Goal: Task Accomplishment & Management: Manage account settings

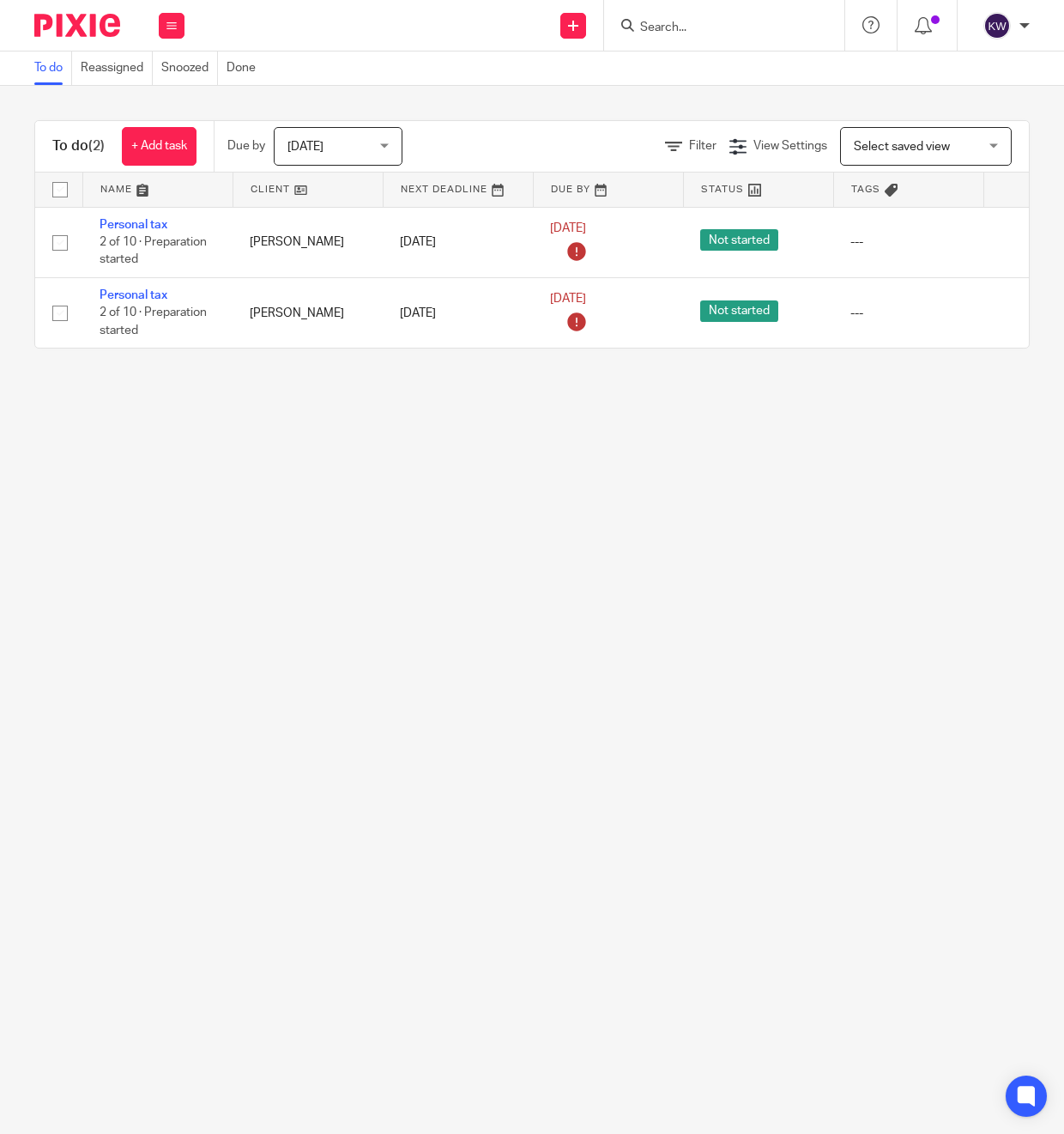
click at [684, 10] on div at bounding box center [724, 25] width 240 height 50
click at [668, 34] on input "Search" at bounding box center [715, 29] width 154 height 16
type input "jf"
click at [721, 91] on link at bounding box center [780, 74] width 290 height 40
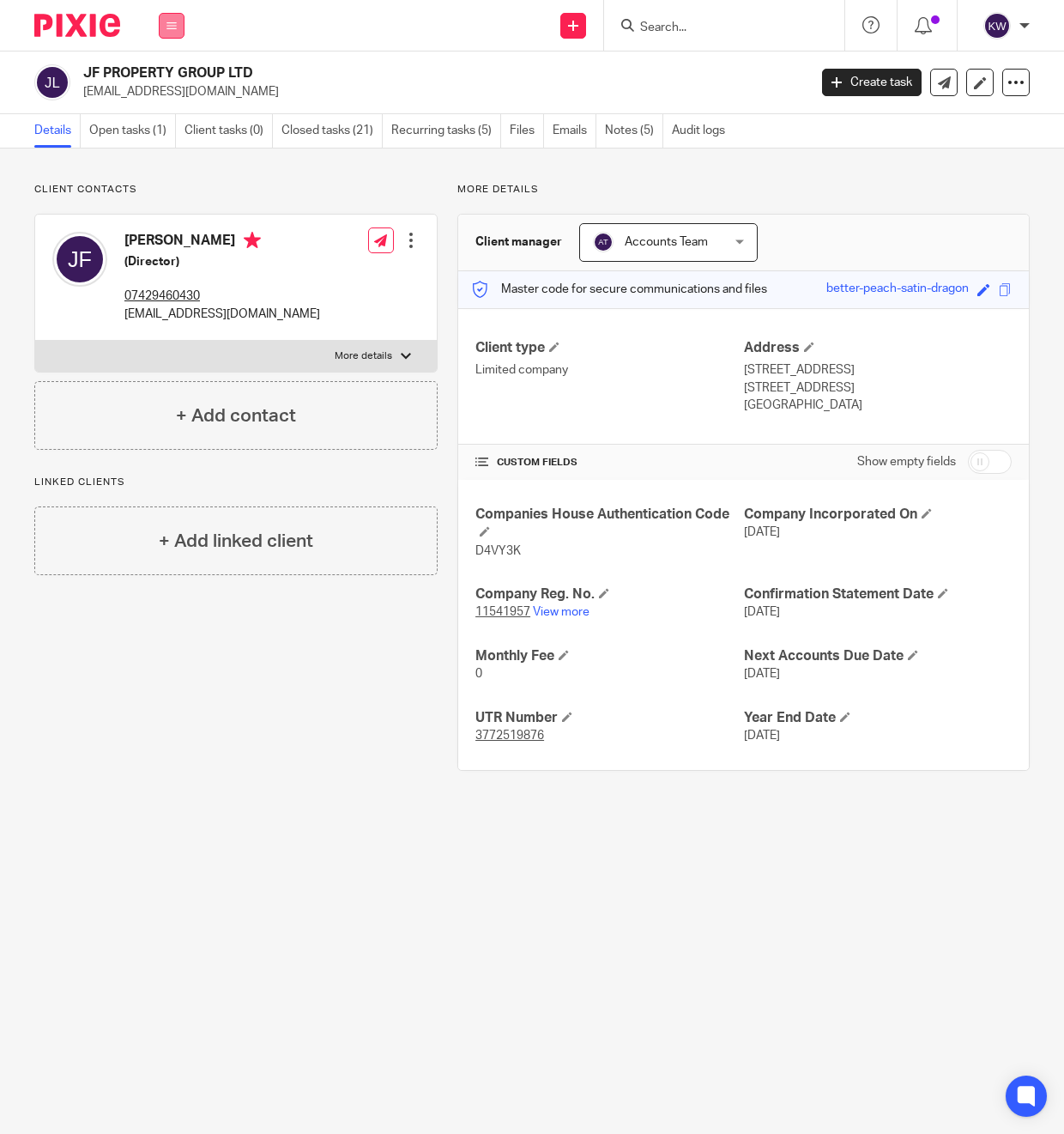
click at [166, 21] on icon at bounding box center [172, 26] width 10 height 10
click at [171, 155] on link "Team" at bounding box center [162, 155] width 29 height 12
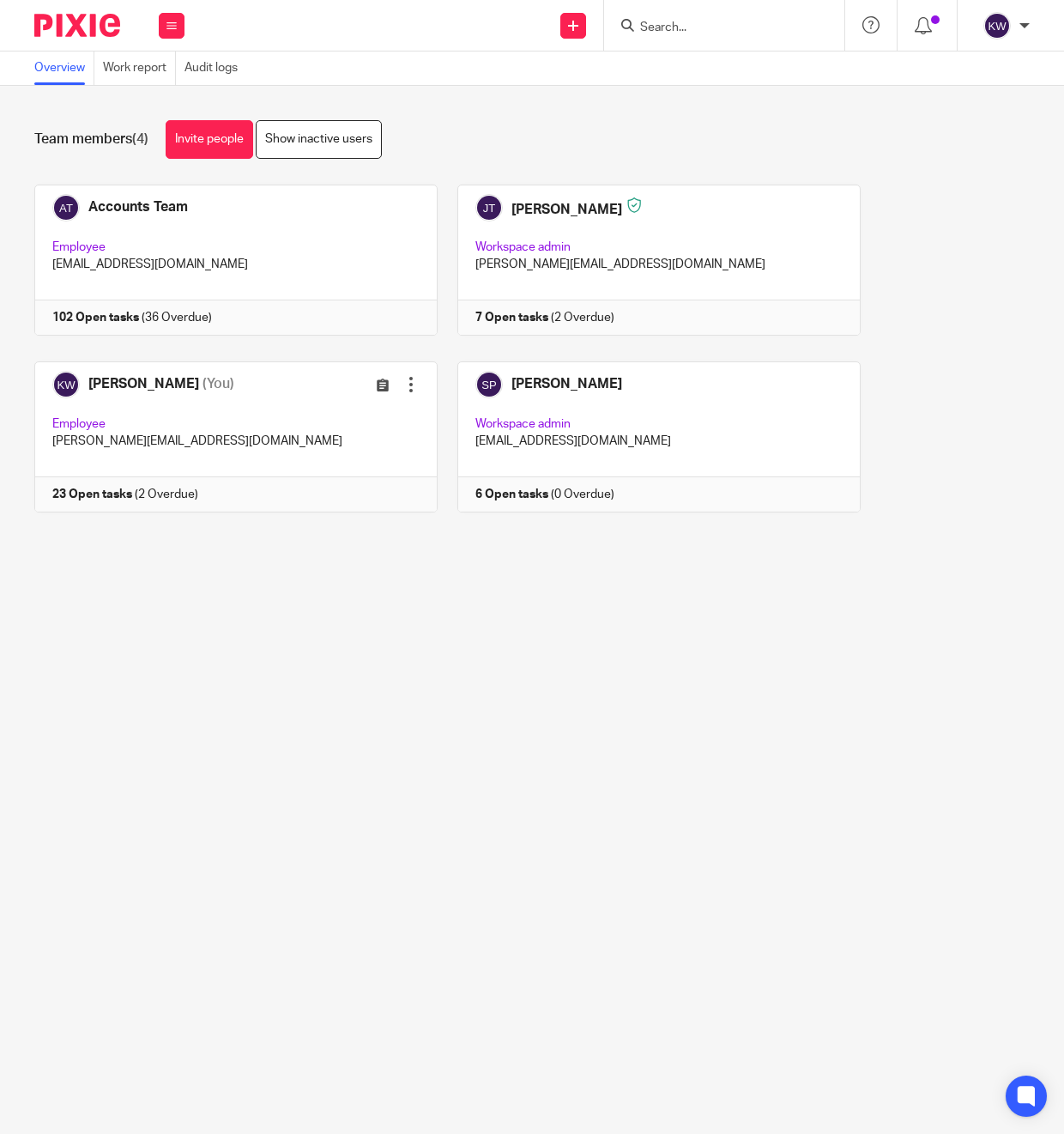
click at [687, 24] on input "Search" at bounding box center [715, 29] width 154 height 16
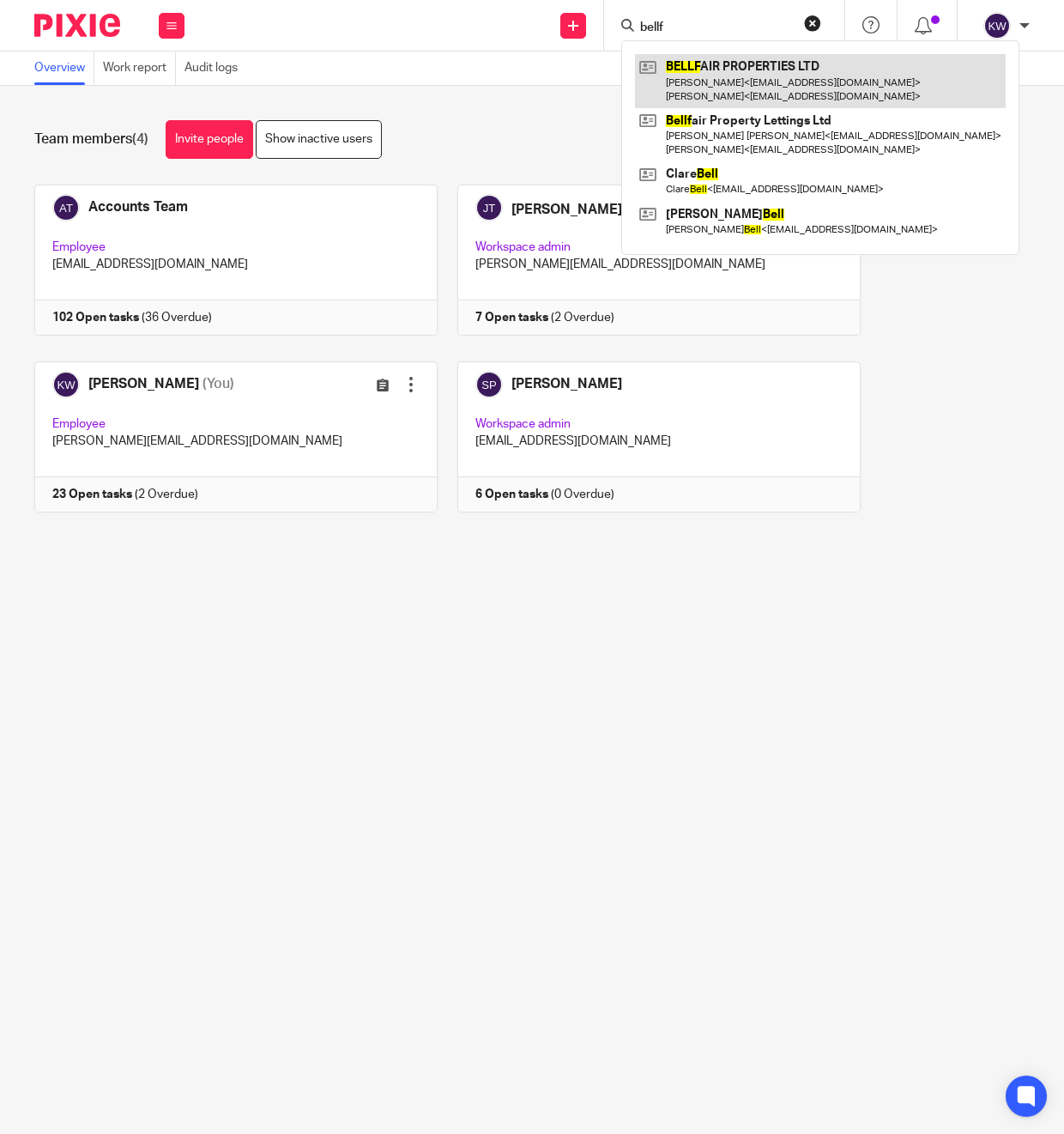
type input "bellf"
click at [718, 79] on link at bounding box center [820, 80] width 371 height 53
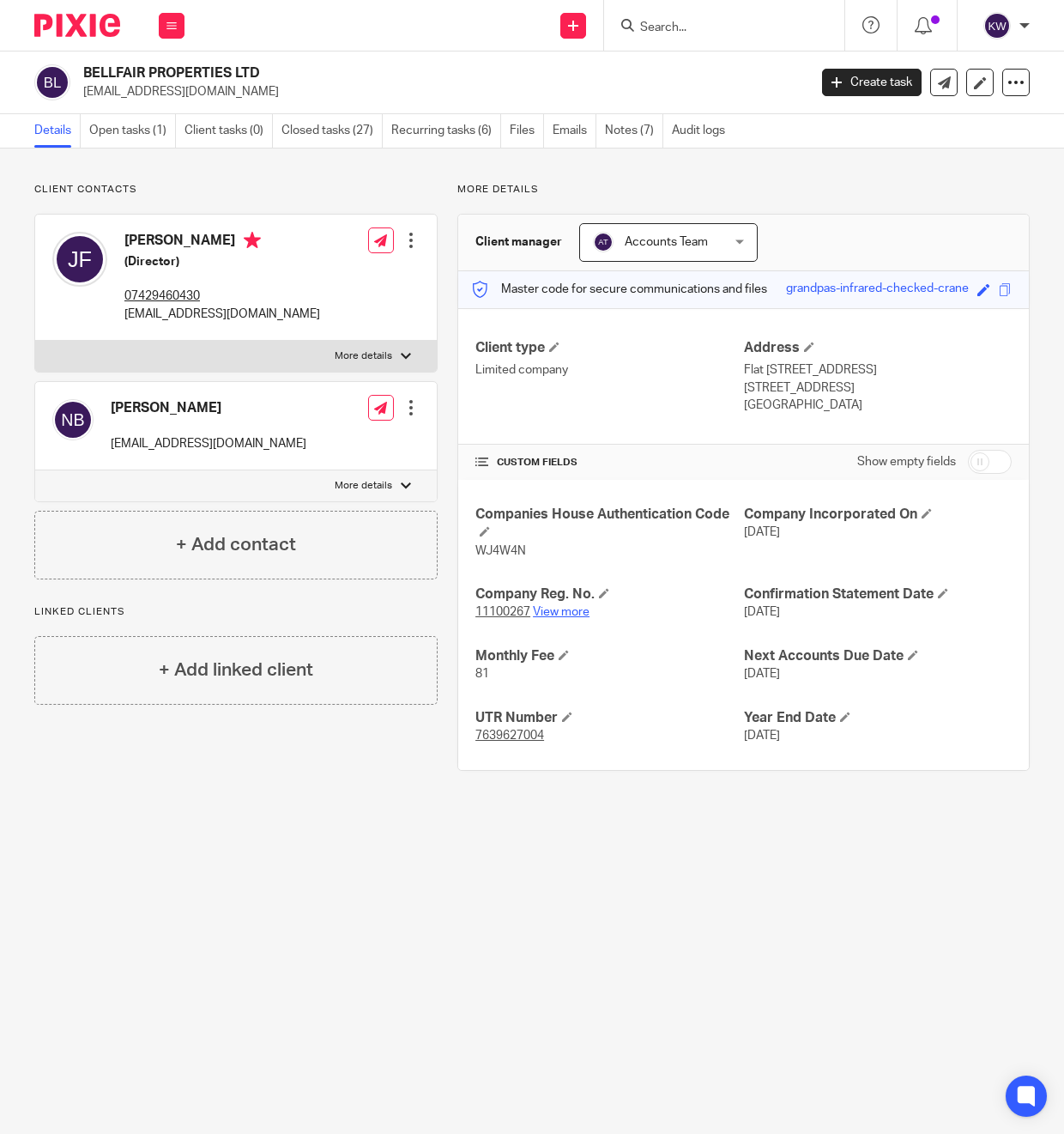
click at [568, 614] on link "View more" at bounding box center [561, 612] width 56 height 12
click at [658, 21] on input "Search" at bounding box center [715, 29] width 154 height 16
type input "jf"
click at [733, 76] on link at bounding box center [780, 74] width 290 height 40
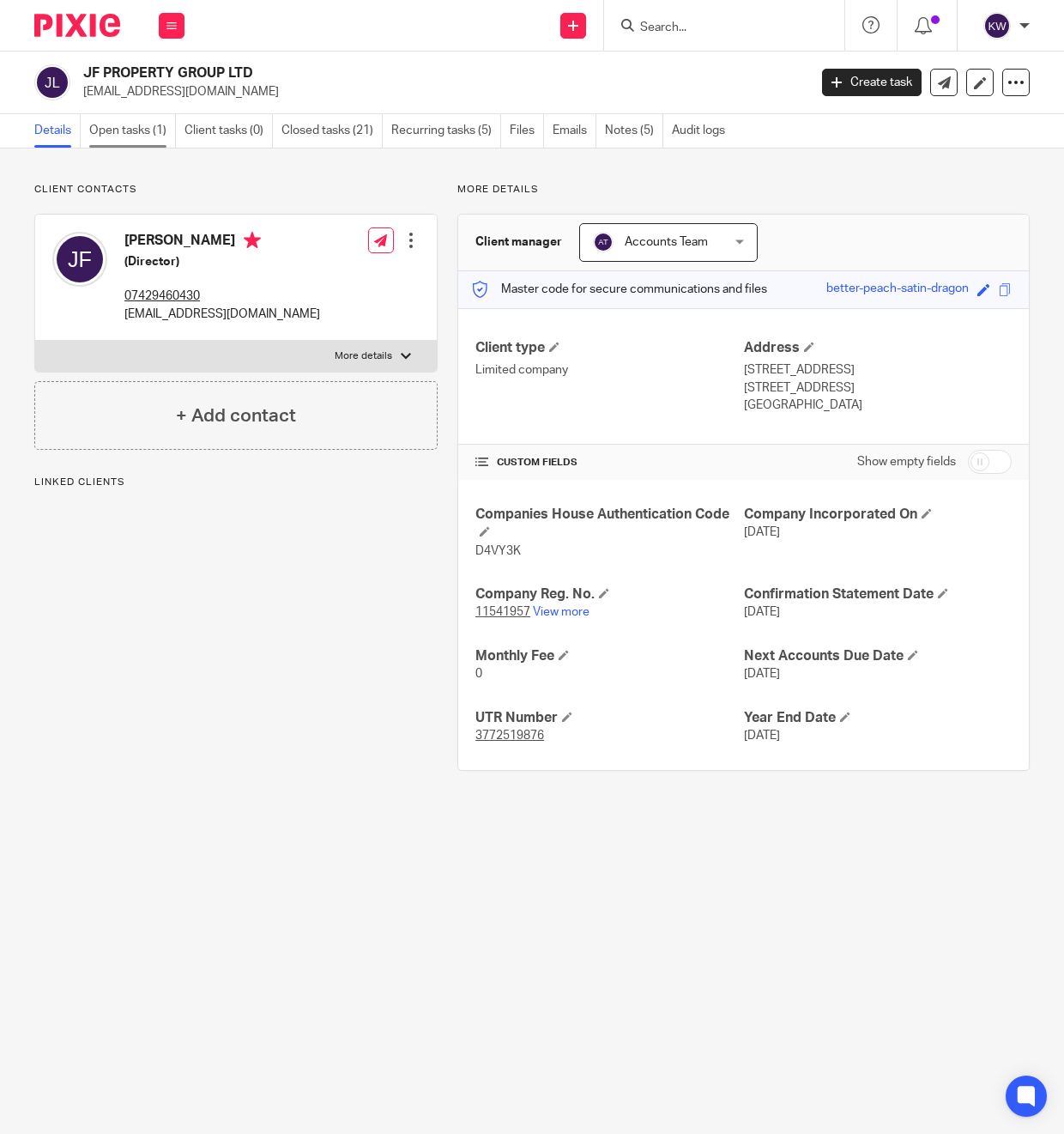
click at [130, 135] on link "Open tasks (1)" at bounding box center [133, 131] width 87 height 34
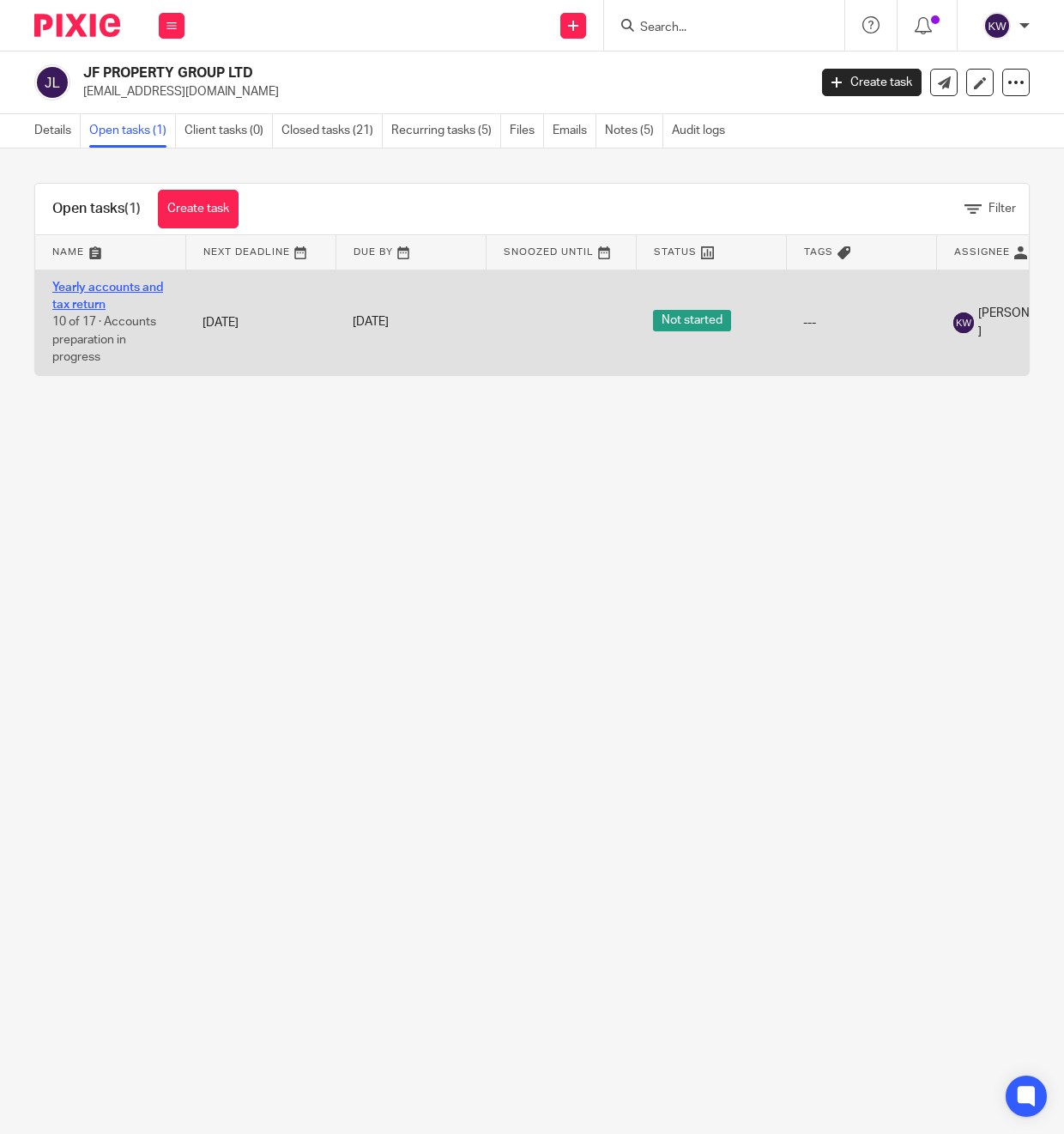
click at [119, 287] on link "Yearly accounts and tax return" at bounding box center [108, 297] width 111 height 29
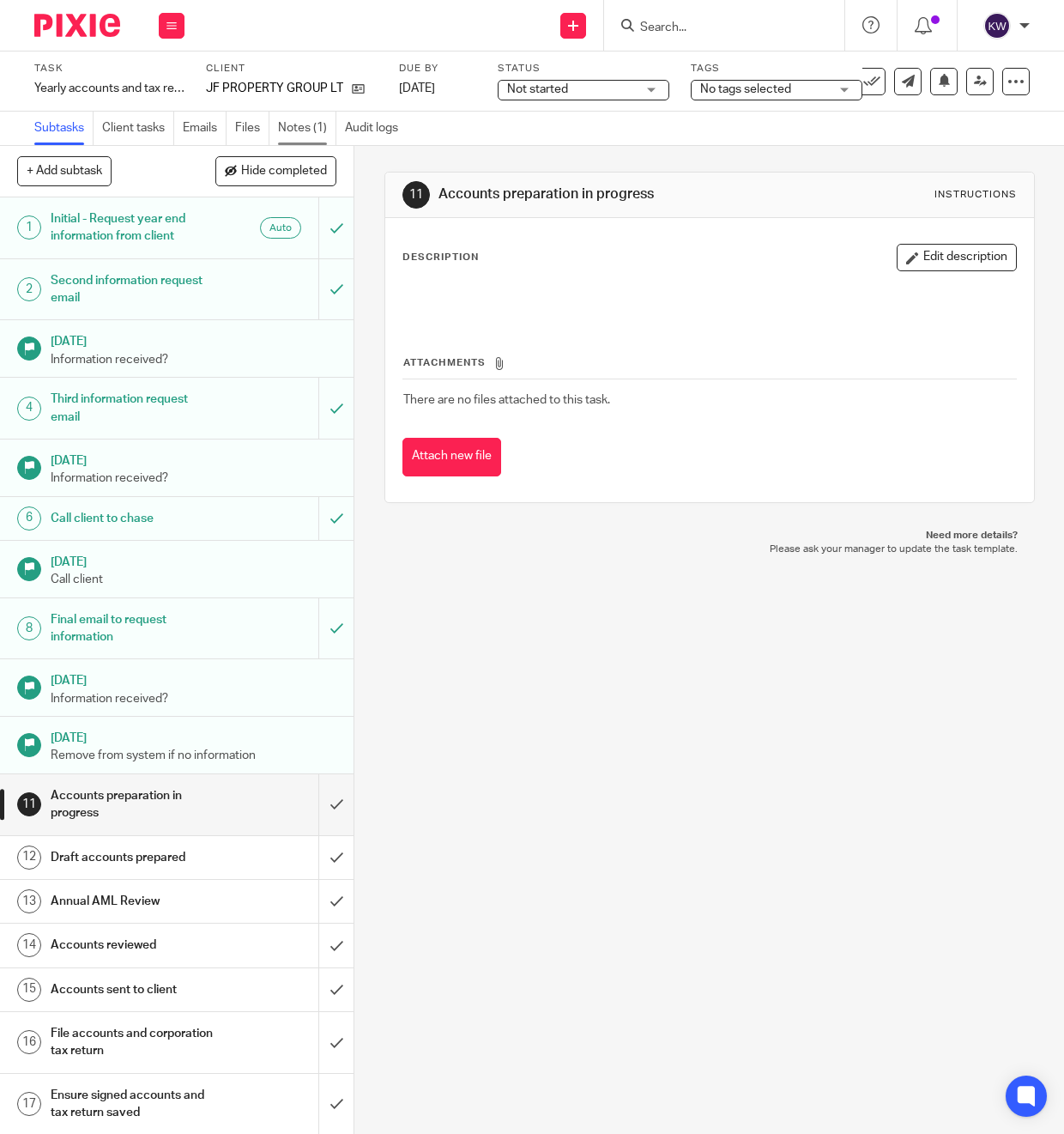
click at [323, 121] on link "Notes (1)" at bounding box center [307, 128] width 58 height 34
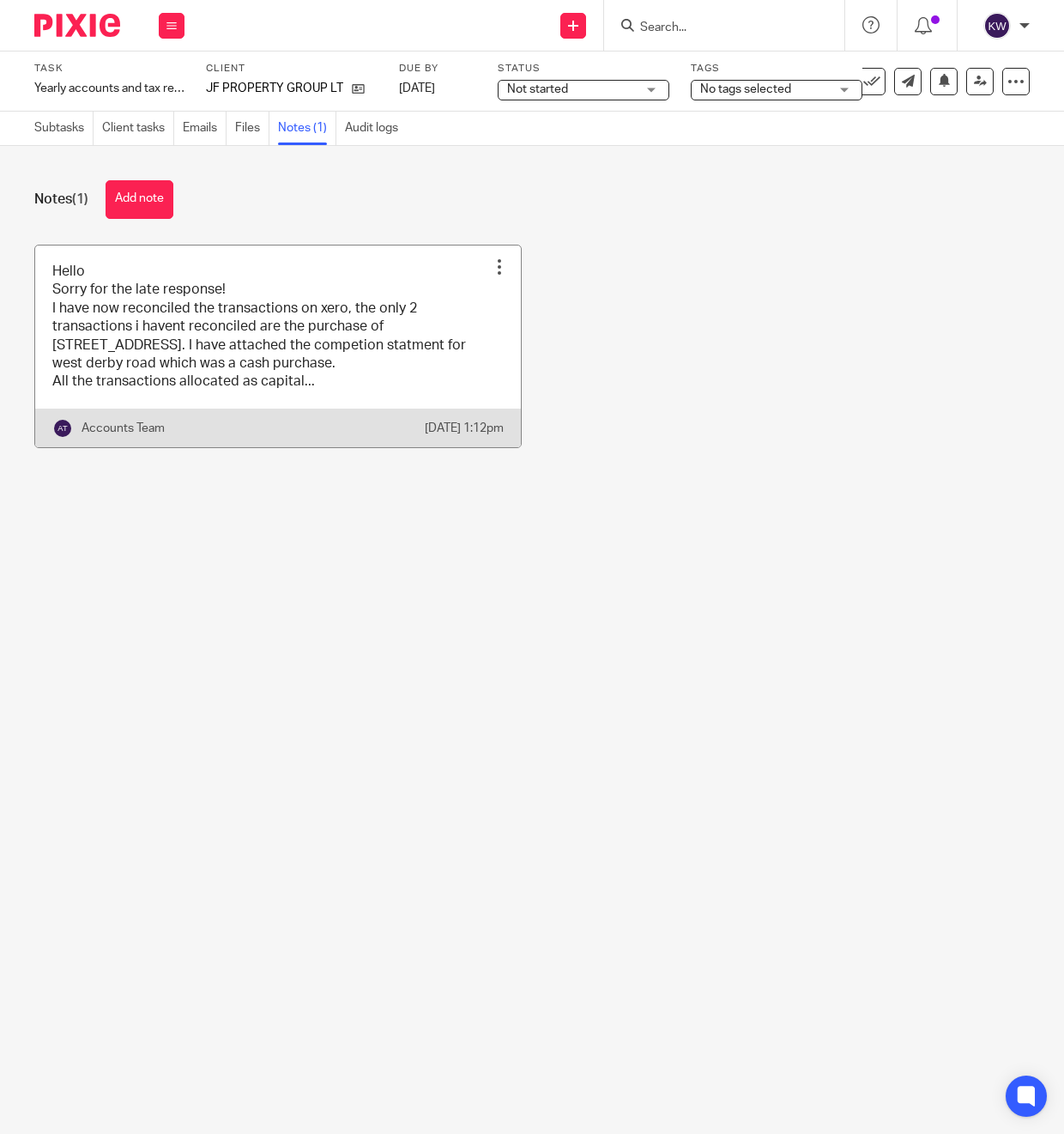
click at [356, 381] on link at bounding box center [278, 346] width 486 height 202
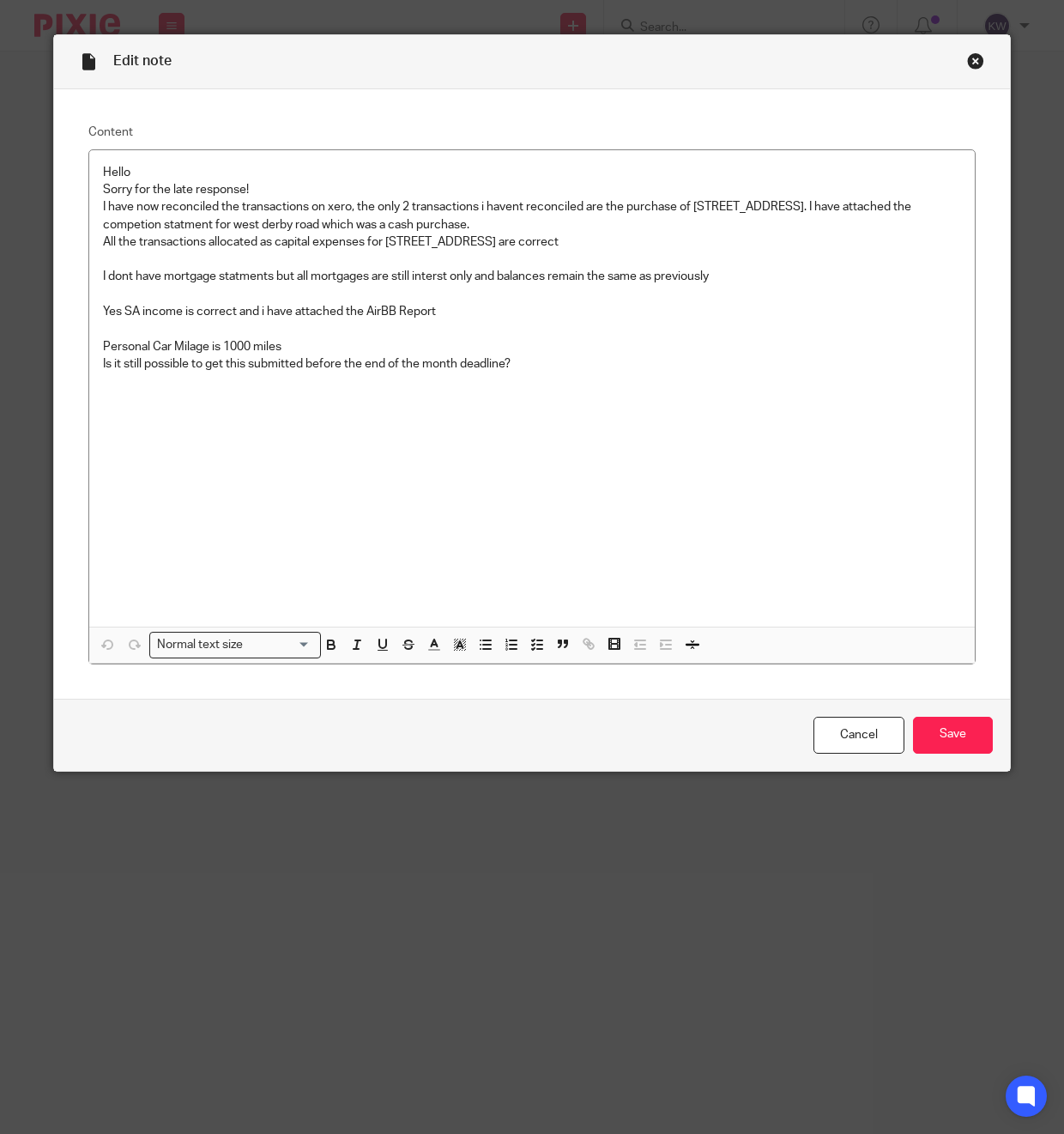
click at [969, 57] on div "Close this dialog window" at bounding box center [976, 61] width 17 height 17
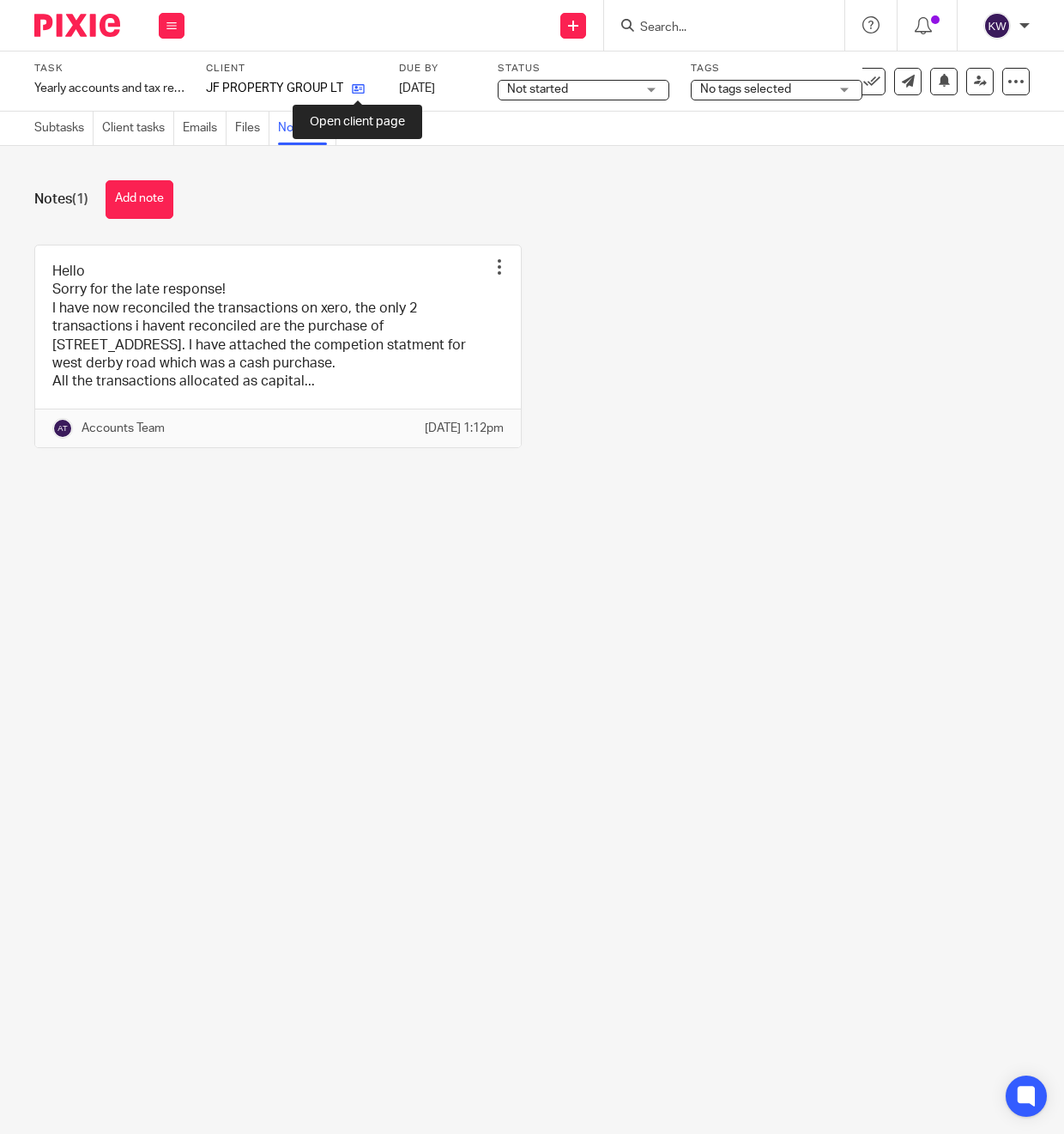
click at [362, 94] on icon at bounding box center [358, 88] width 13 height 13
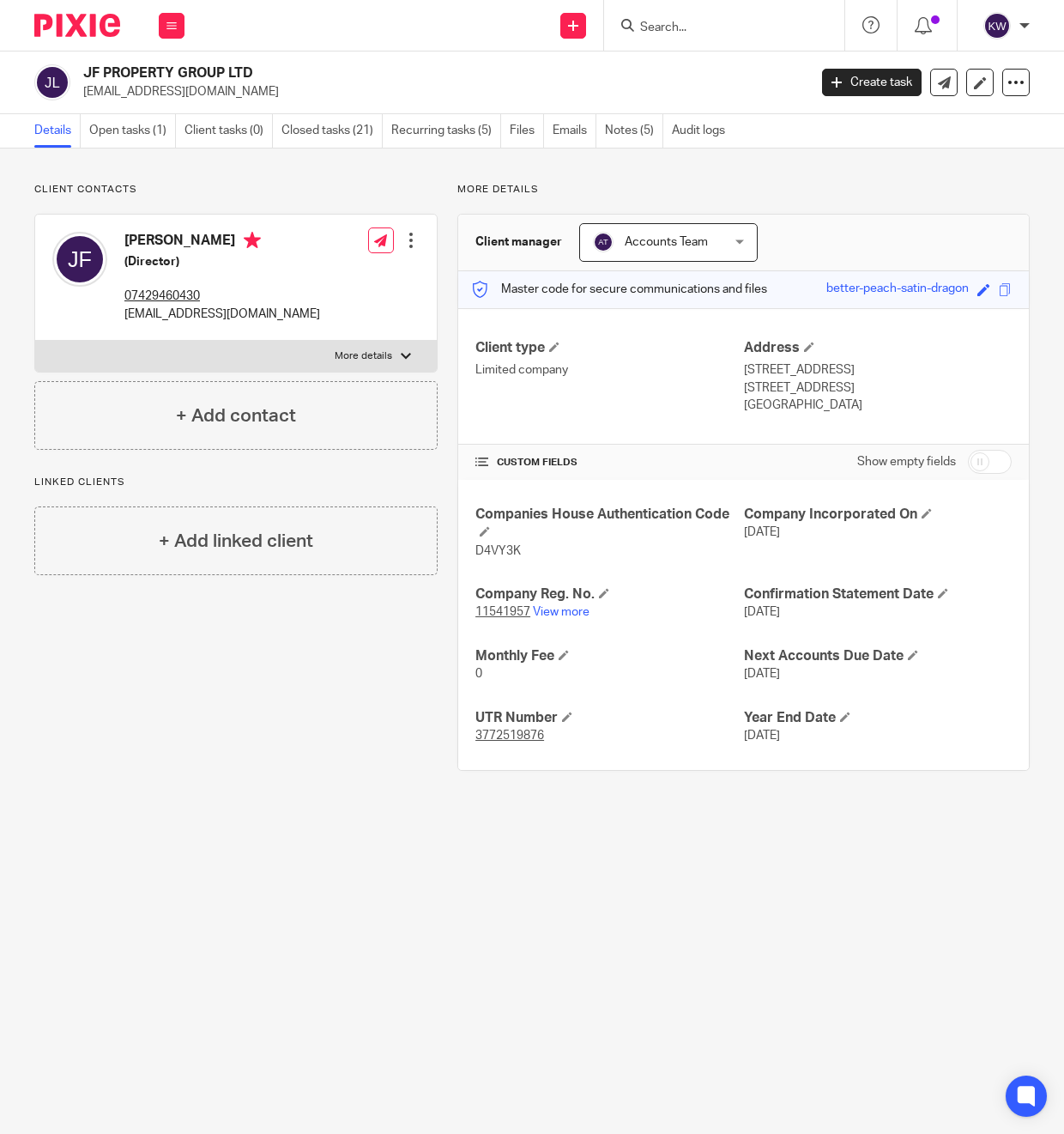
click at [655, 35] on form at bounding box center [729, 25] width 183 height 22
click at [656, 28] on input "Search" at bounding box center [715, 29] width 154 height 16
type input "jf"
click at [355, 196] on p "Client contacts" at bounding box center [236, 190] width 403 height 14
click at [169, 123] on link "Open tasks (1)" at bounding box center [133, 131] width 87 height 34
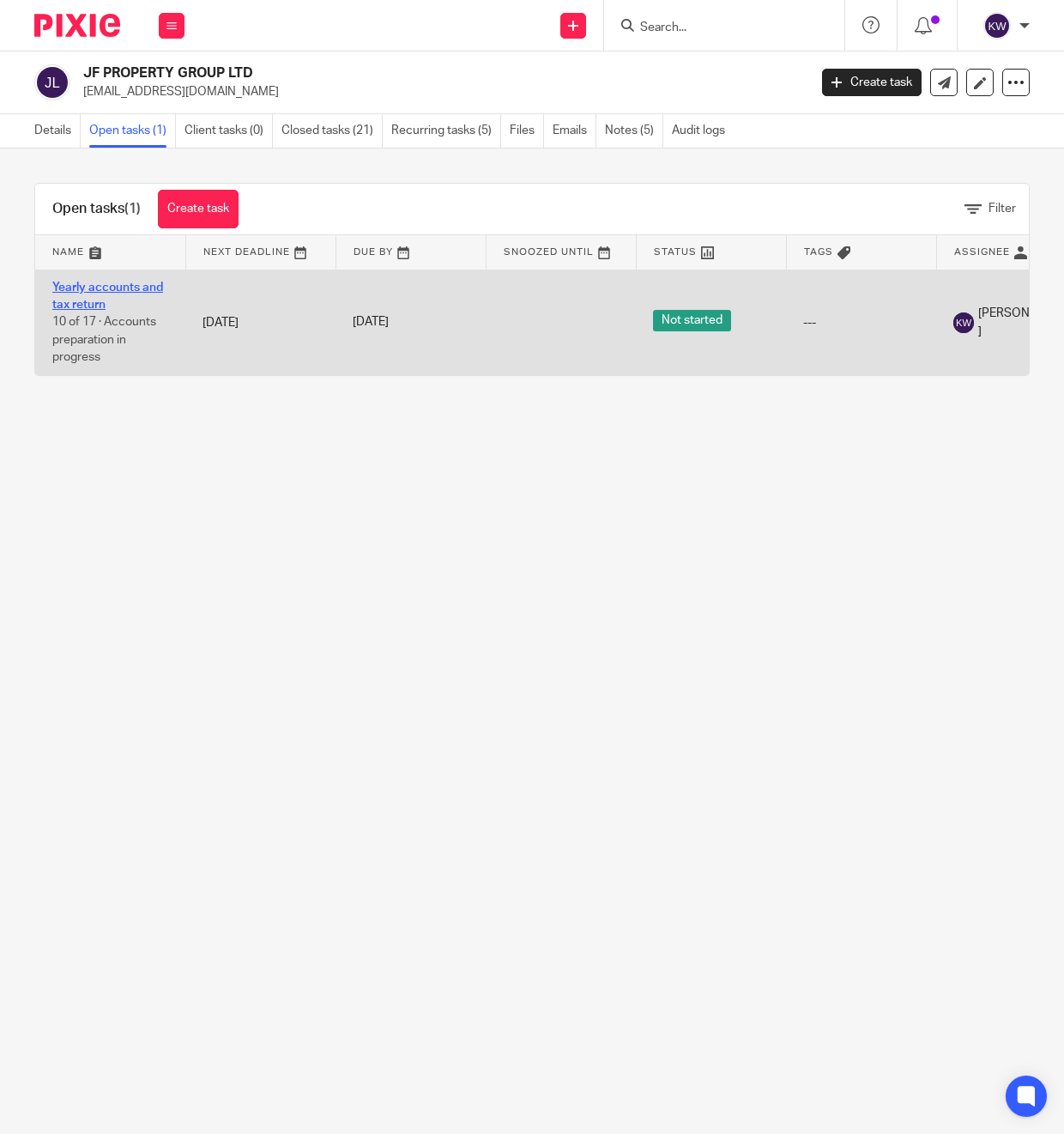
click at [131, 287] on link "Yearly accounts and tax return" at bounding box center [108, 297] width 111 height 29
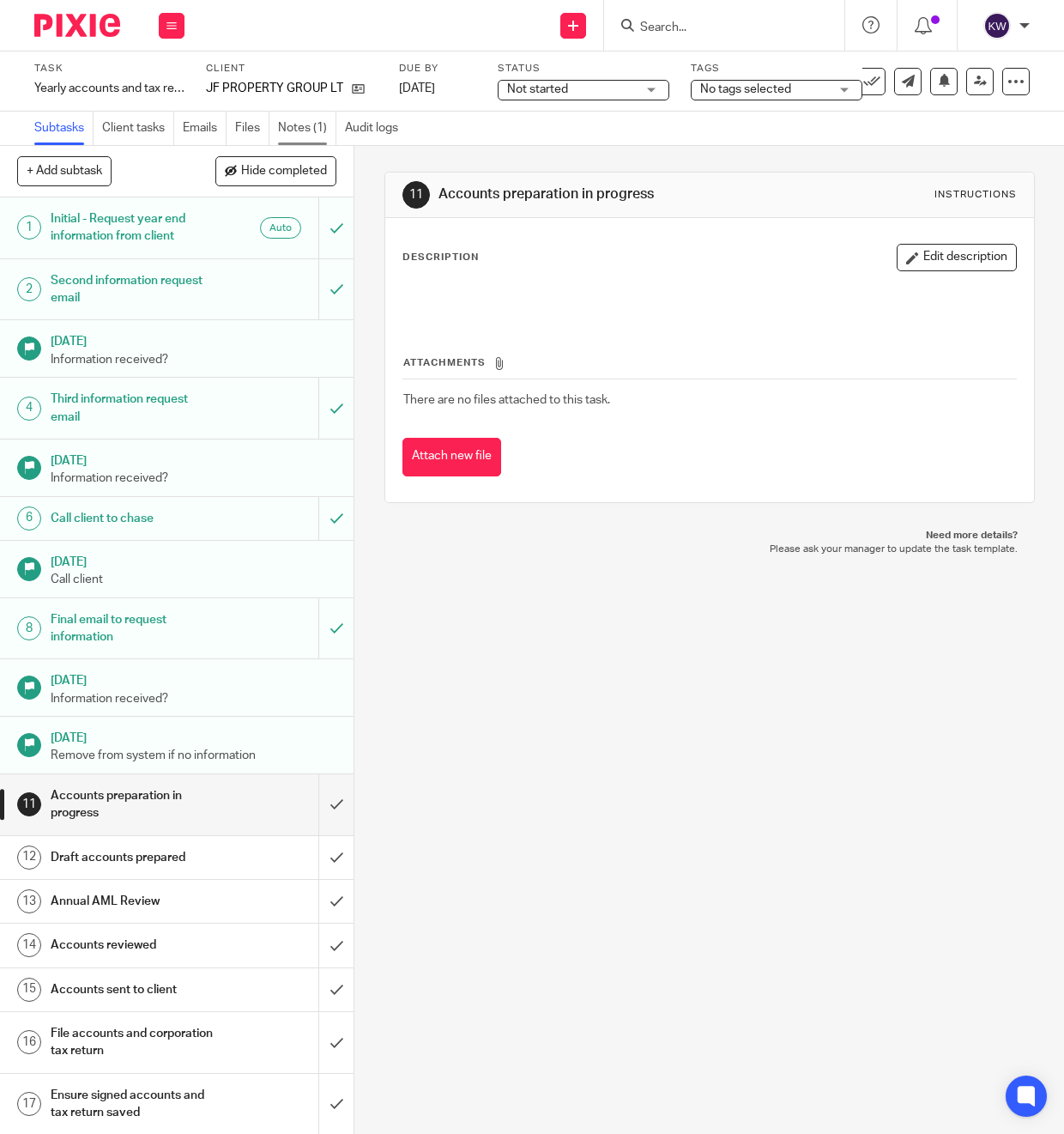
click at [290, 130] on link "Notes (1)" at bounding box center [307, 128] width 58 height 34
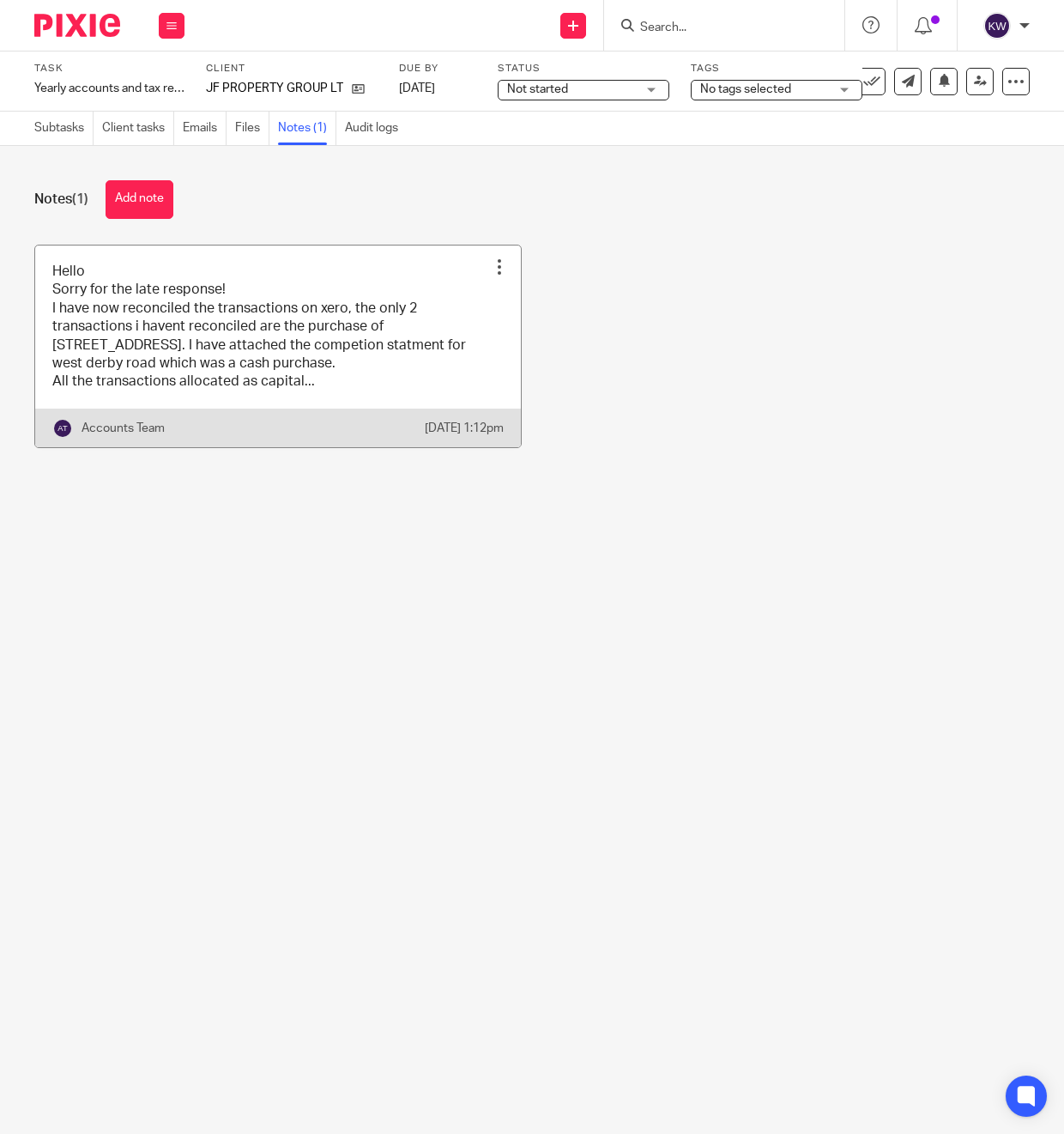
click at [363, 351] on link at bounding box center [278, 346] width 486 height 202
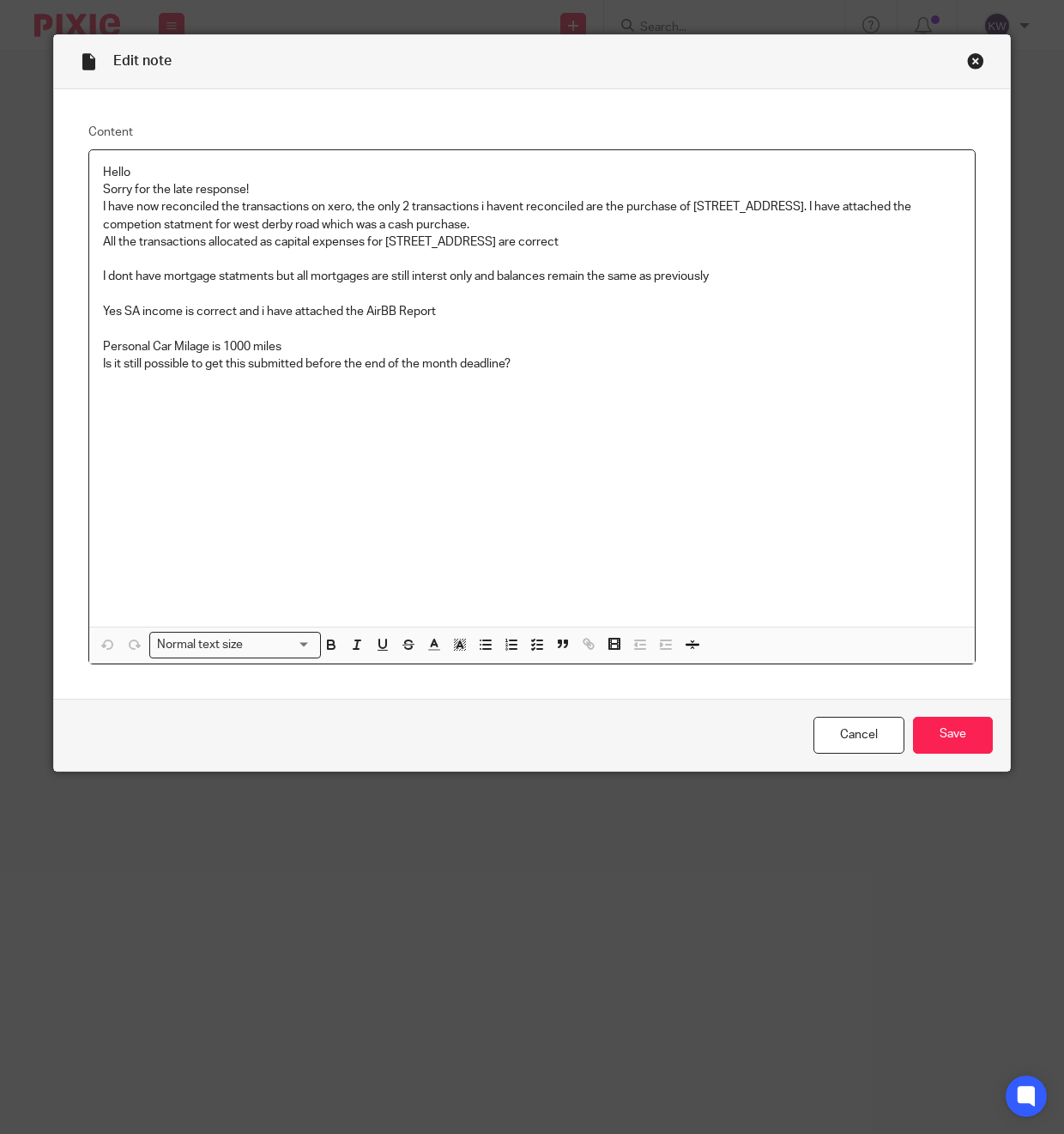
click at [969, 60] on div "Close this dialog window" at bounding box center [976, 61] width 17 height 17
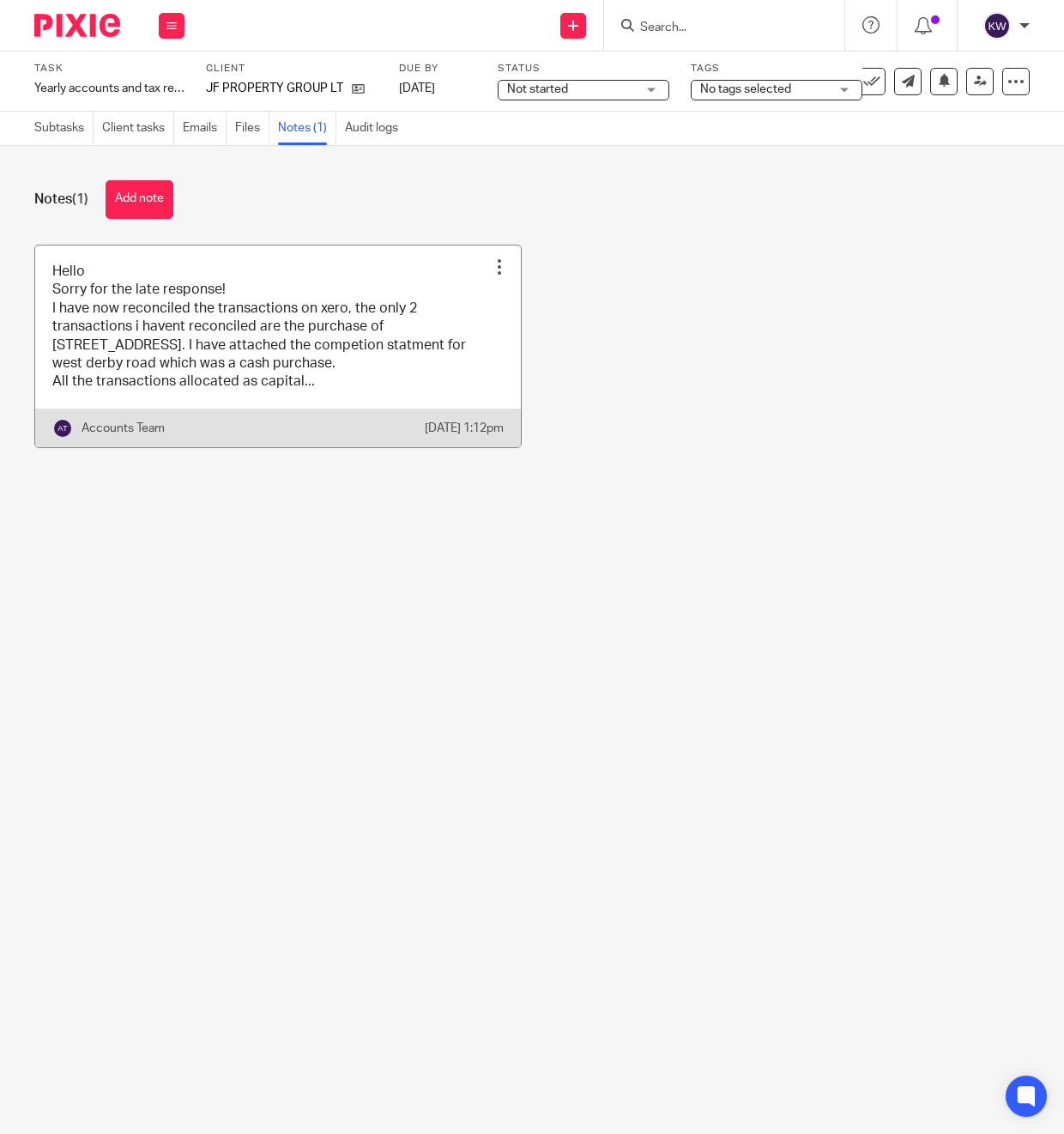
click at [330, 354] on link at bounding box center [278, 346] width 486 height 202
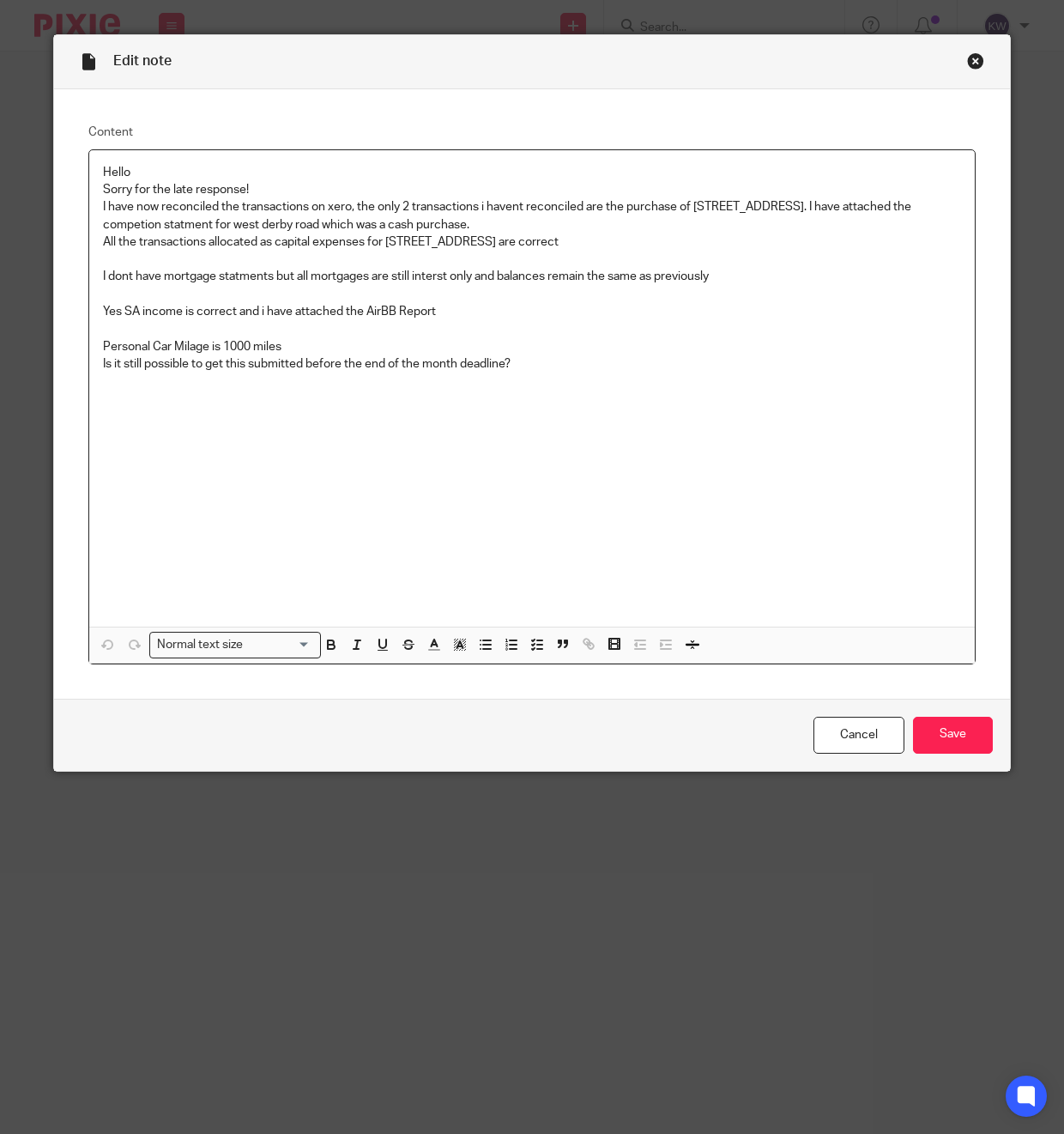
click at [978, 58] on div "Close this dialog window" at bounding box center [976, 61] width 17 height 17
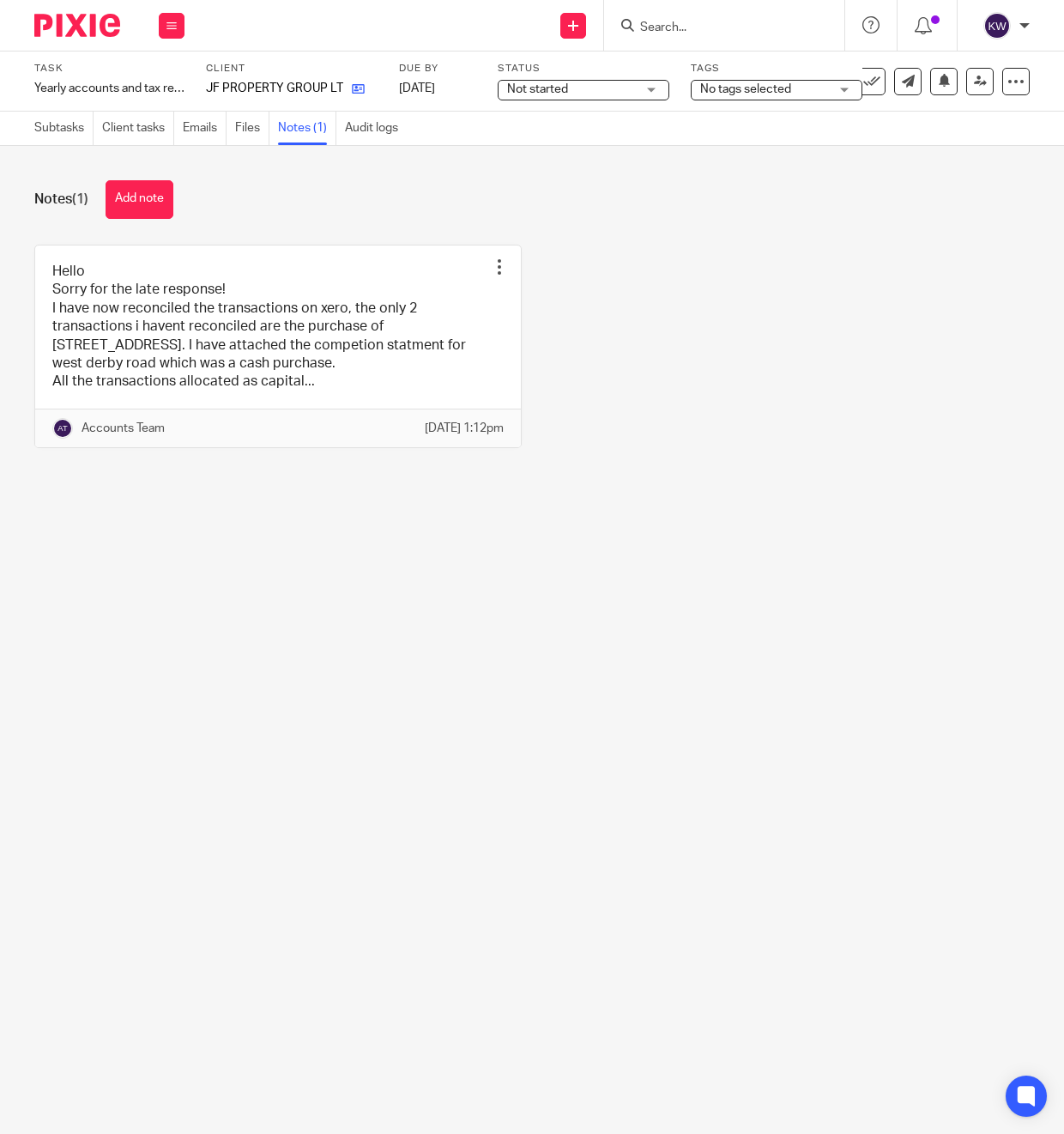
click at [352, 84] on icon at bounding box center [358, 88] width 13 height 13
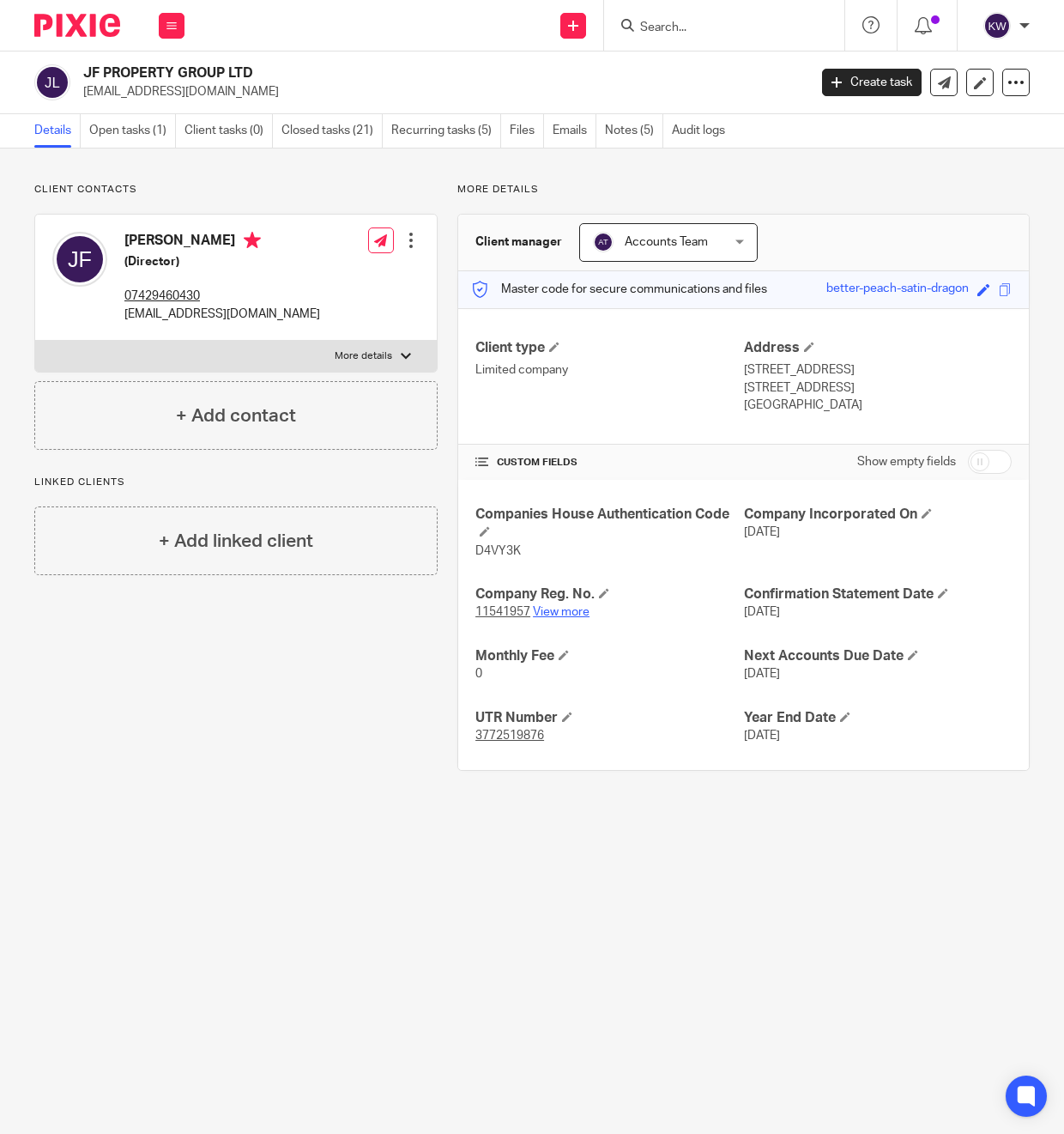
click at [573, 613] on link "View more" at bounding box center [561, 612] width 56 height 12
